Goal: Information Seeking & Learning: Learn about a topic

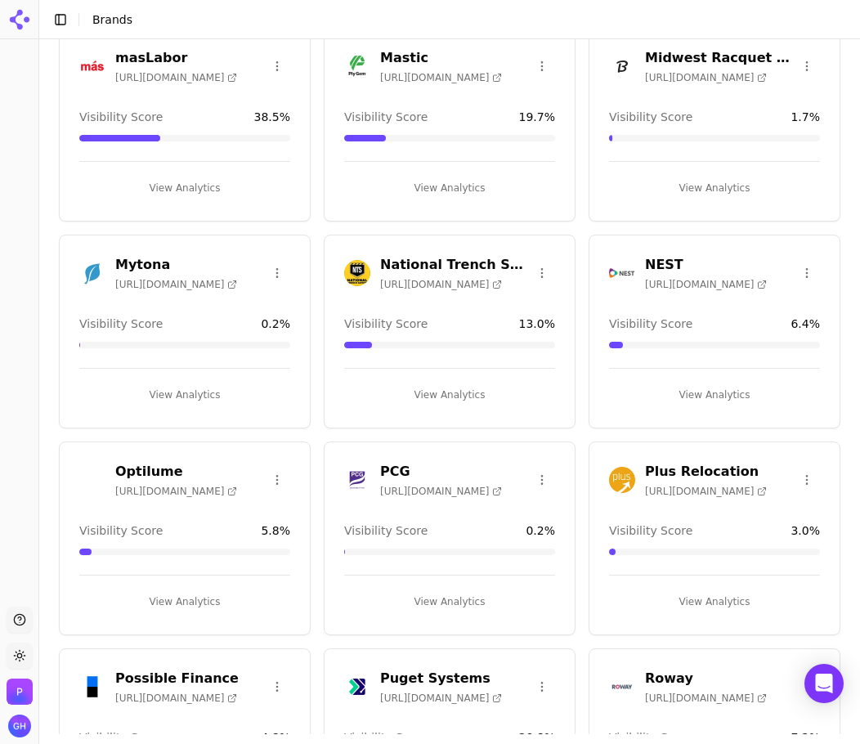
scroll to position [2369, 0]
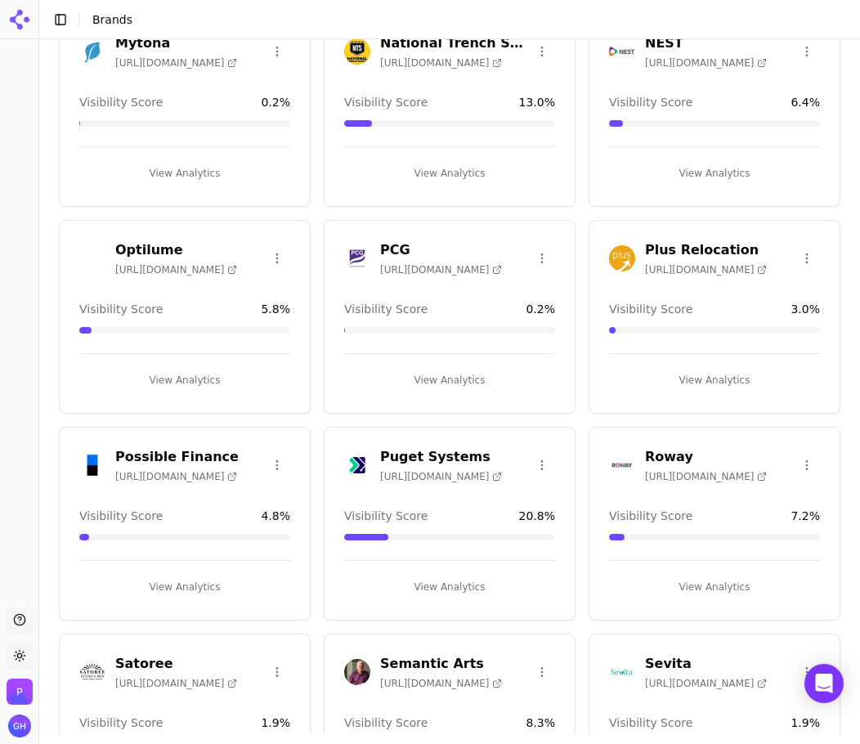
click at [169, 149] on div "View Analytics" at bounding box center [184, 166] width 211 height 40
click at [172, 163] on button "View Analytics" at bounding box center [184, 173] width 211 height 26
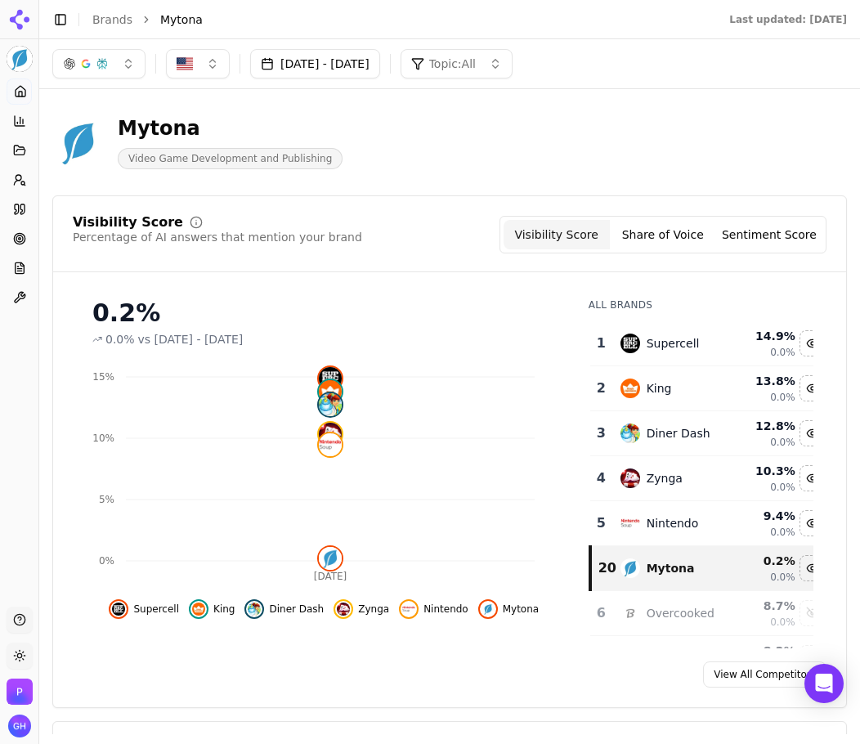
click at [380, 65] on button "[DATE] - [DATE]" at bounding box center [315, 63] width 130 height 29
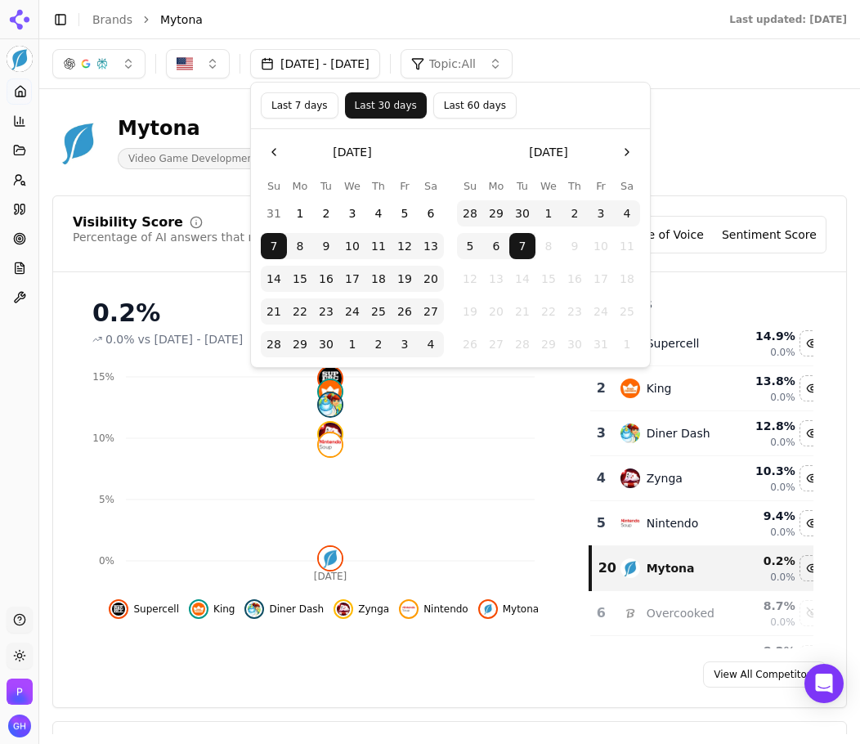
click at [288, 209] on button "1" at bounding box center [300, 213] width 26 height 26
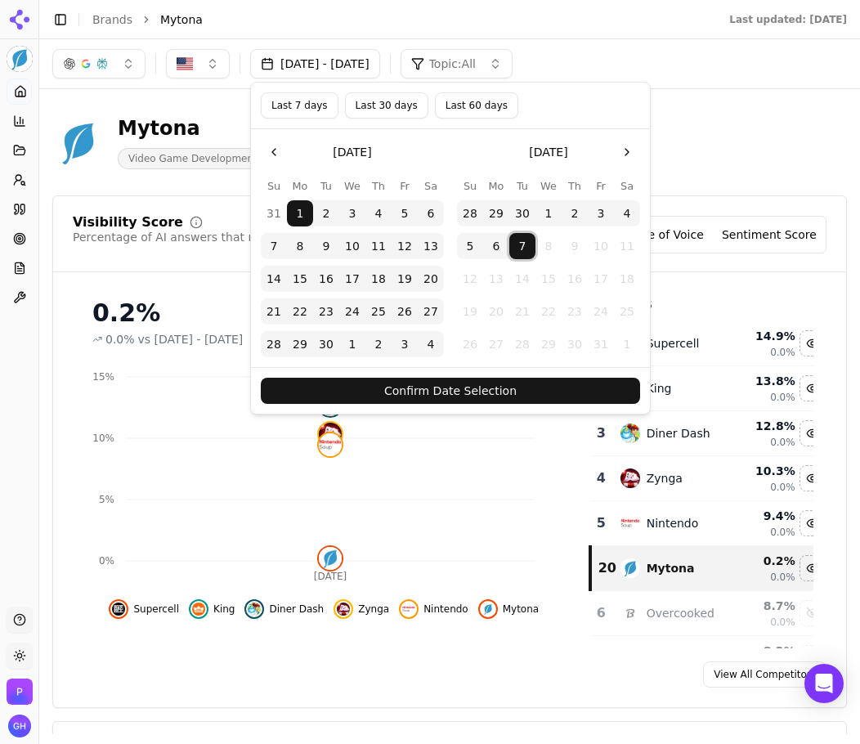
click at [522, 244] on button "7" at bounding box center [522, 246] width 26 height 26
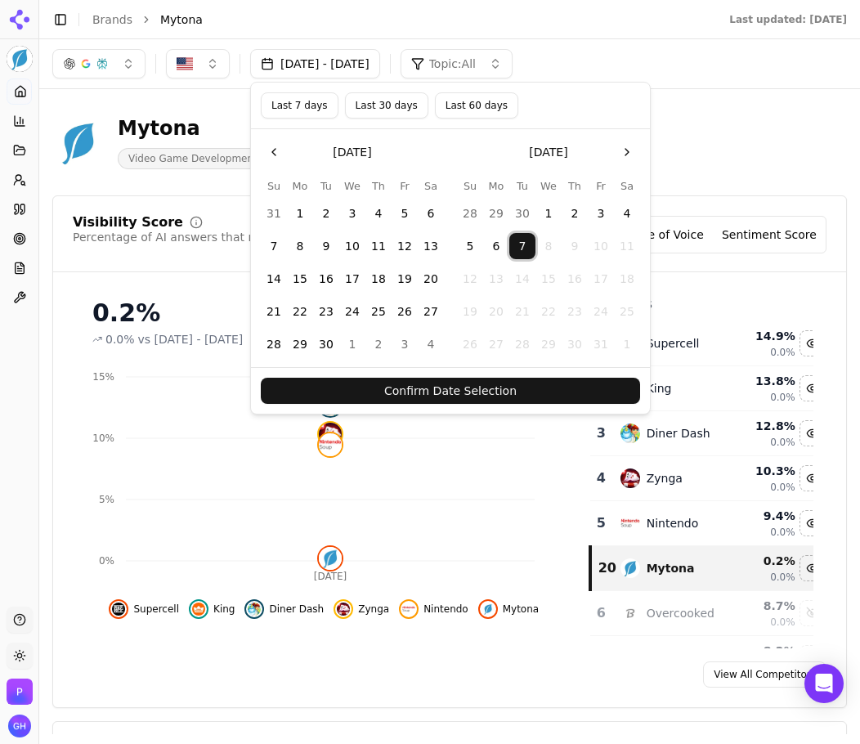
click at [522, 244] on button "7" at bounding box center [522, 246] width 26 height 26
click at [278, 212] on button "31" at bounding box center [274, 213] width 26 height 26
click at [295, 212] on button "1" at bounding box center [300, 213] width 26 height 26
click at [516, 246] on button "7" at bounding box center [522, 246] width 26 height 26
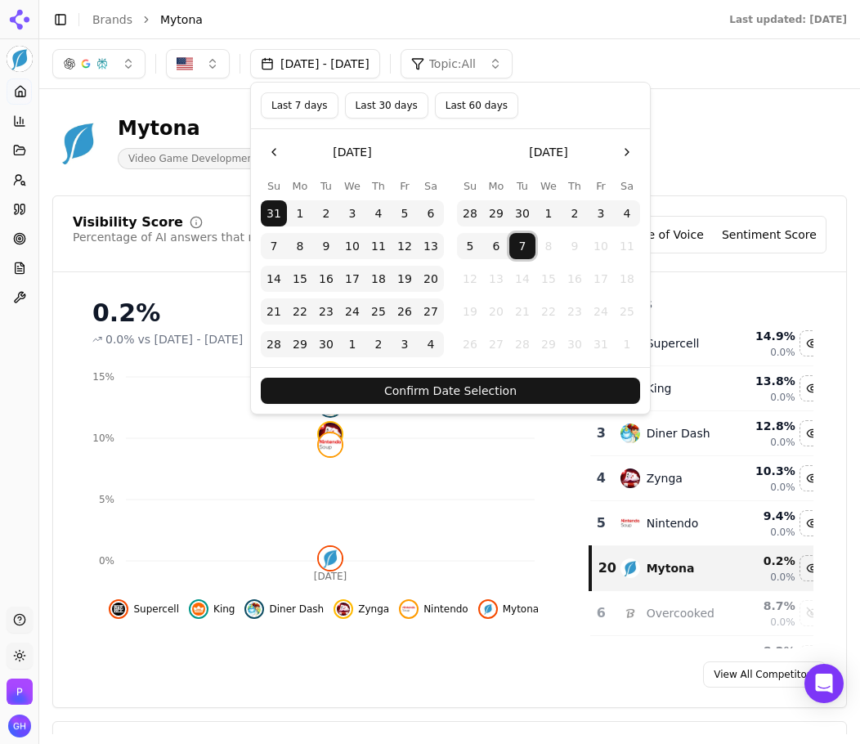
click at [525, 396] on button "Confirm Date Selection" at bounding box center [450, 390] width 379 height 26
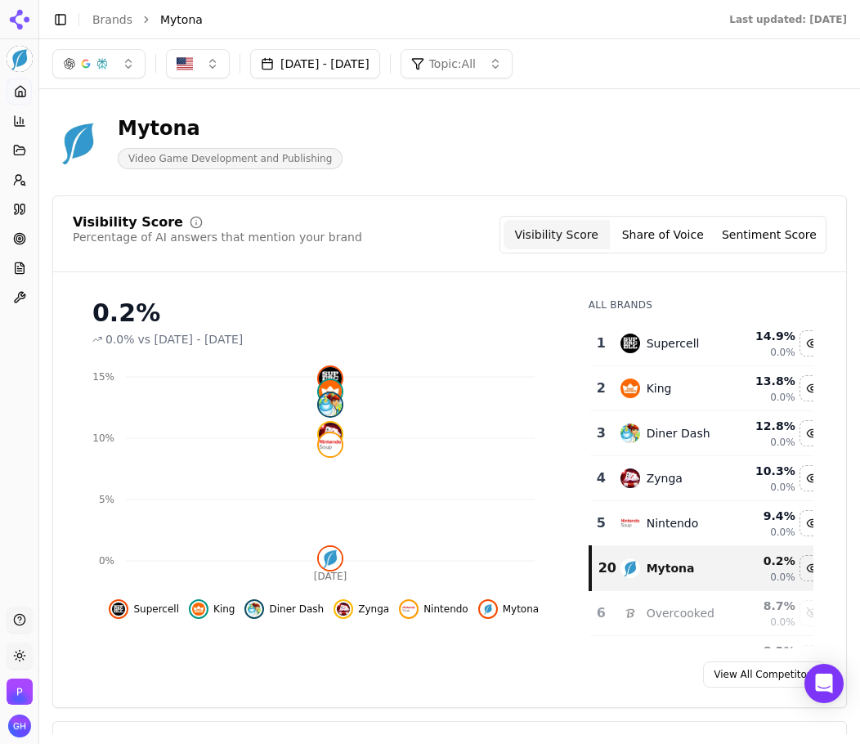
click at [765, 667] on link "View All Competitors" at bounding box center [764, 674] width 123 height 26
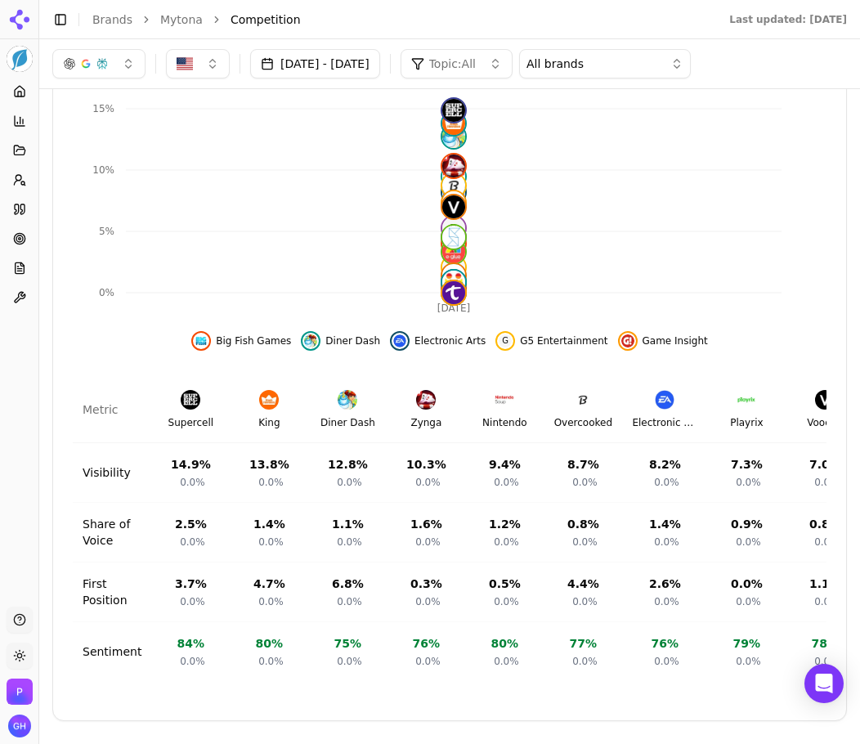
scroll to position [397, 0]
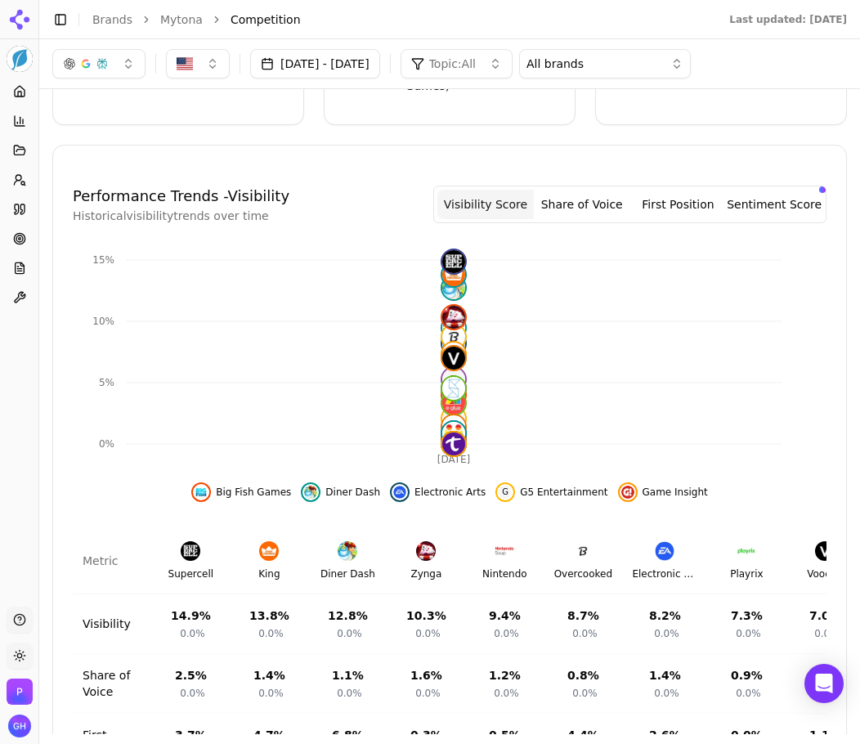
click at [693, 205] on button "First Position" at bounding box center [678, 204] width 96 height 29
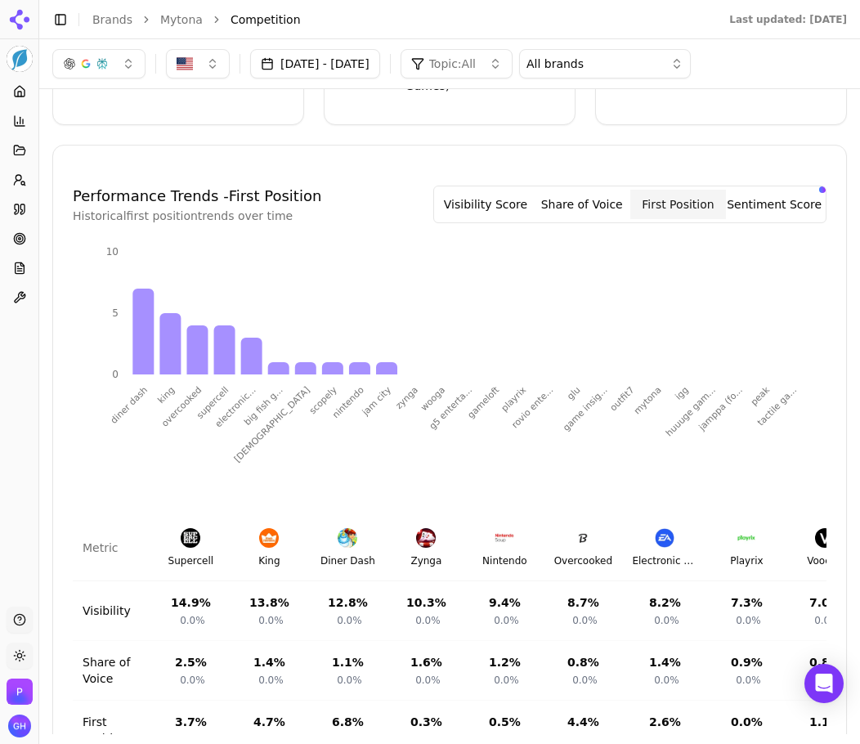
click at [477, 217] on button "Visibility Score" at bounding box center [485, 204] width 96 height 29
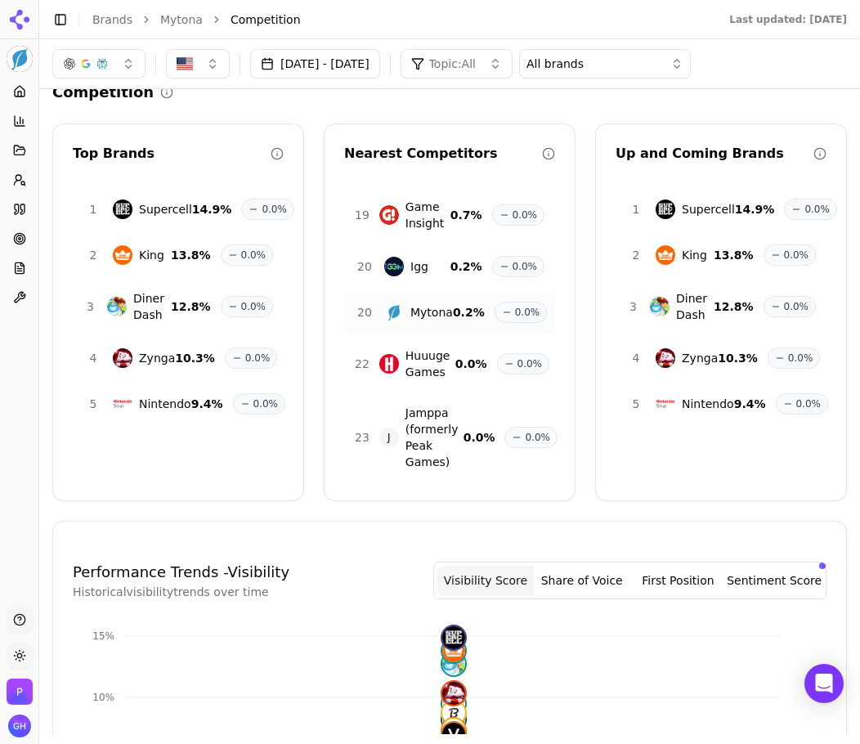
scroll to position [0, 0]
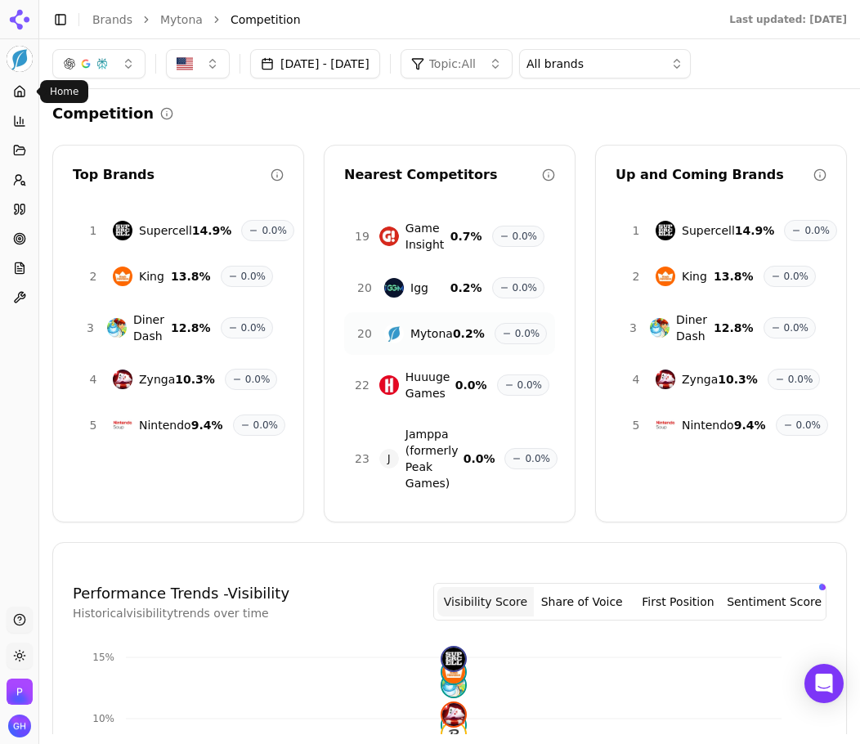
click at [20, 87] on icon at bounding box center [19, 91] width 13 height 13
